Goal: Task Accomplishment & Management: Use online tool/utility

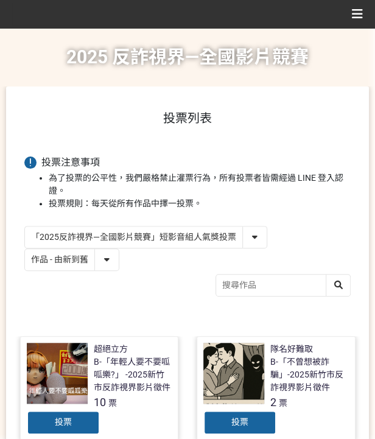
click at [208, 230] on select "「2025反詐視界—全國影片競賽」短影音組人氣獎投票 「2025反詐視界—全國影片競賽」短片組人氣獎投票" at bounding box center [146, 236] width 242 height 21
click at [209, 230] on select "「2025反詐視界—全國影片競賽」短影音組人氣獎投票 「2025反詐視界—全國影片競賽」短片組人氣獎投票" at bounding box center [146, 236] width 242 height 21
click at [104, 262] on select "作品 - 由新到舊 作品 - 由舊到新 票數 - 由多到少 票數 - 由少到多" at bounding box center [72, 259] width 94 height 21
select select "vote"
click at [25, 249] on select "作品 - 由新到舊 作品 - 由舊到新 票數 - 由多到少 票數 - 由少到多" at bounding box center [72, 259] width 94 height 21
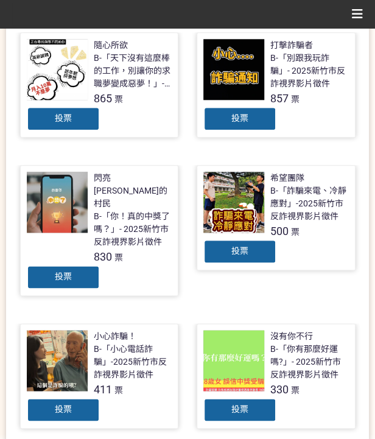
scroll to position [284, 0]
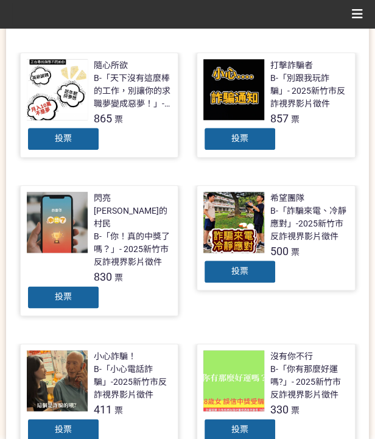
click at [78, 285] on div "投票" at bounding box center [63, 297] width 73 height 24
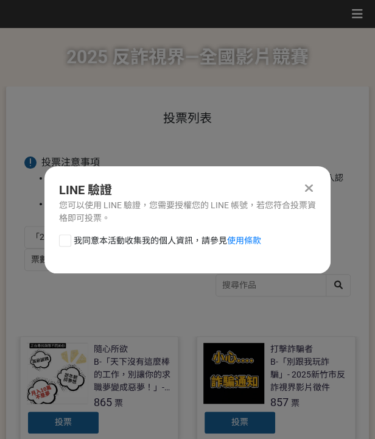
scroll to position [0, 0]
click at [168, 231] on div "LINE 驗證 您可以使用 LINE 驗證，您需要授權您的 LINE 帳號，若您符合投票資格即可投票。 我同意本活動收集我的個人資訊，請參見 使用條款" at bounding box center [187, 219] width 286 height 107
click at [167, 242] on span "我同意本活動收集我的個人資訊，請參見 使用條款" at bounding box center [167, 240] width 187 height 13
click at [68, 242] on input "我同意本活動收集我的個人資訊，請參見 使用條款" at bounding box center [64, 240] width 8 height 8
checkbox input "false"
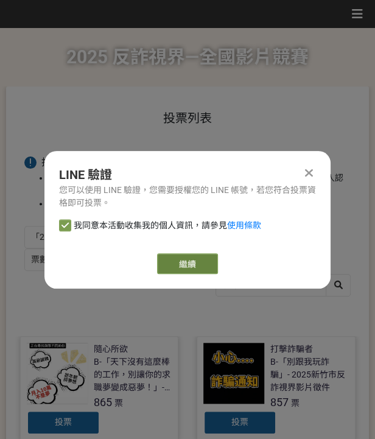
click at [192, 262] on link "繼續" at bounding box center [187, 263] width 61 height 21
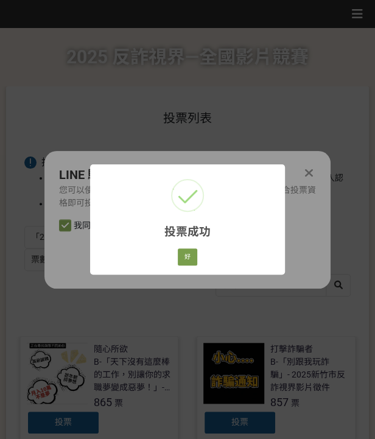
click at [184, 248] on div "好 Cancel" at bounding box center [187, 256] width 23 height 21
click at [186, 256] on button "好" at bounding box center [187, 256] width 19 height 17
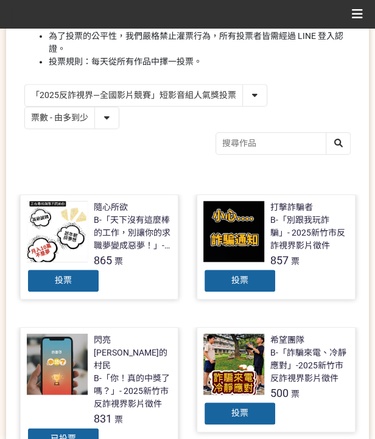
scroll to position [139, 0]
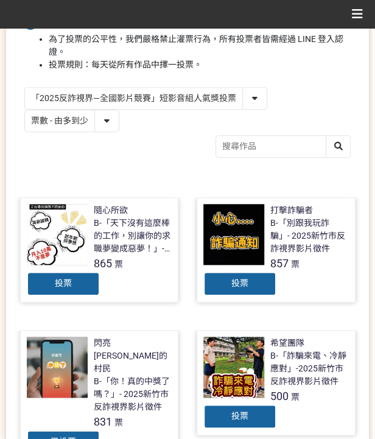
click at [137, 98] on select "「2025反詐視界—全國影片競賽」短影音組人氣獎投票 「2025反詐視界—全國影片競賽」短片組人氣獎投票" at bounding box center [146, 98] width 242 height 21
click at [168, 144] on div "「2025反詐視界—全國影片競賽」短影音組人氣獎投票 「2025反詐視界—全國影片競賽」短片組人氣獎投票 作品 - 由新到舊 作品 - 由舊到新 票數 - 由…" at bounding box center [187, 124] width 326 height 74
click at [205, 94] on select "「2025反詐視界—全國影片競賽」短影音組人氣獎投票 「2025反詐視界—全國影片競賽」短片組人氣獎投票" at bounding box center [146, 98] width 242 height 21
select select "13146"
click at [25, 88] on select "「2025反詐視界—全國影片競賽」短影音組人氣獎投票 「2025反詐視界—全國影片競賽」短片組人氣獎投票" at bounding box center [146, 98] width 242 height 21
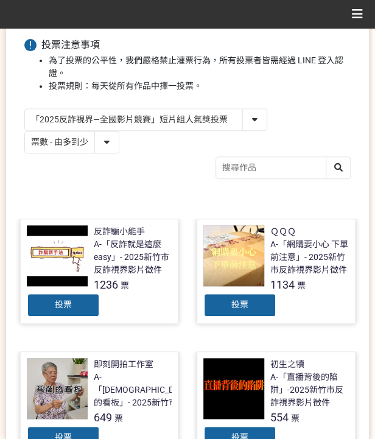
scroll to position [122, 0]
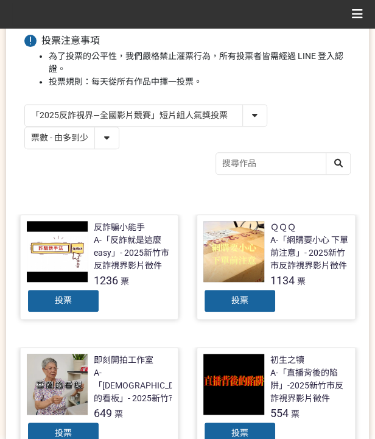
click at [249, 299] on div "投票" at bounding box center [239, 300] width 73 height 24
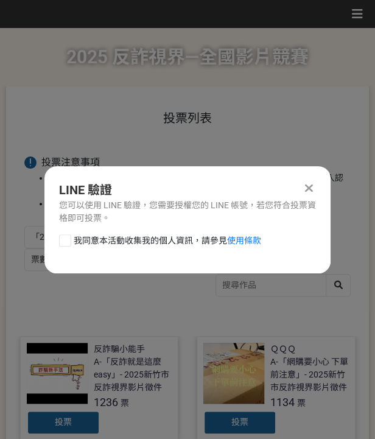
click at [177, 243] on span "我同意本活動收集我的個人資訊，請參見 使用條款" at bounding box center [167, 240] width 187 height 13
click at [68, 243] on input "我同意本活動收集我的個人資訊，請參見 使用條款" at bounding box center [64, 240] width 8 height 8
checkbox input "false"
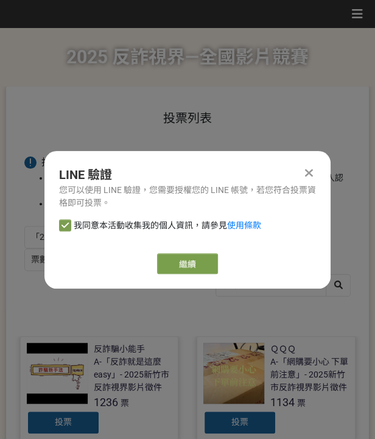
click at [209, 260] on link "繼續" at bounding box center [187, 263] width 61 height 21
